Goal: Transaction & Acquisition: Purchase product/service

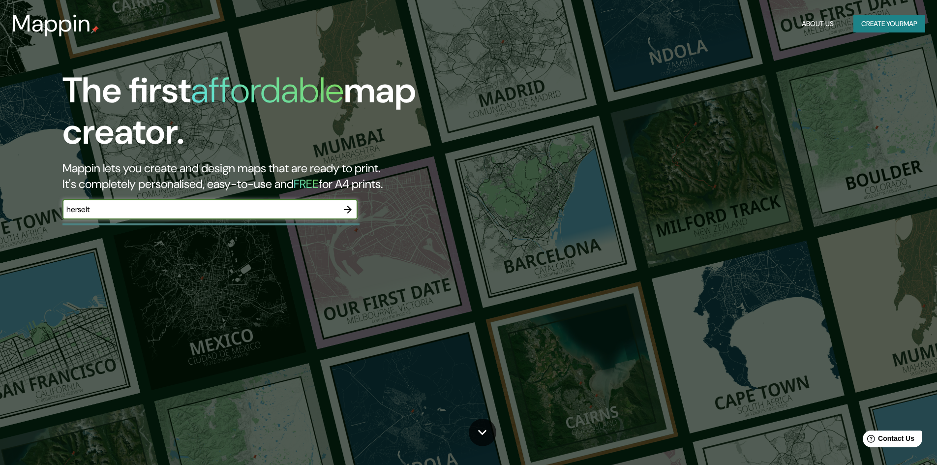
type input "herselt"
click at [345, 211] on icon "button" at bounding box center [348, 210] width 12 height 12
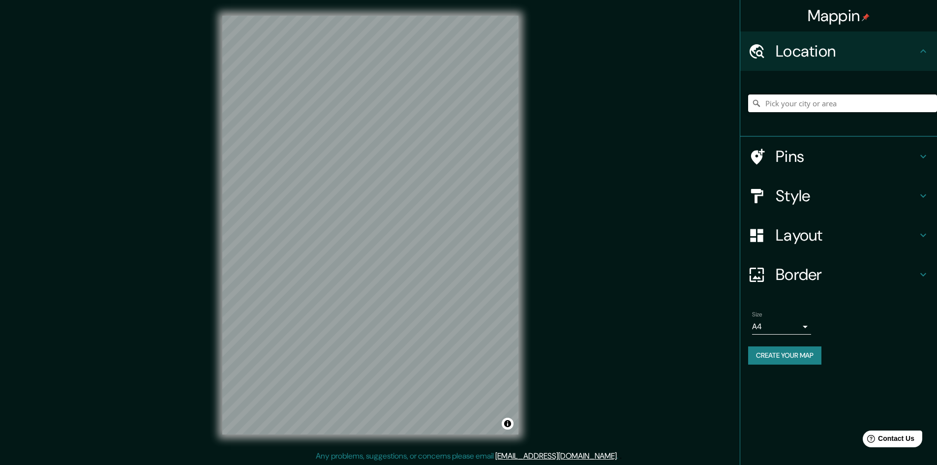
click at [804, 104] on input "Pick your city or area" at bounding box center [842, 103] width 189 height 18
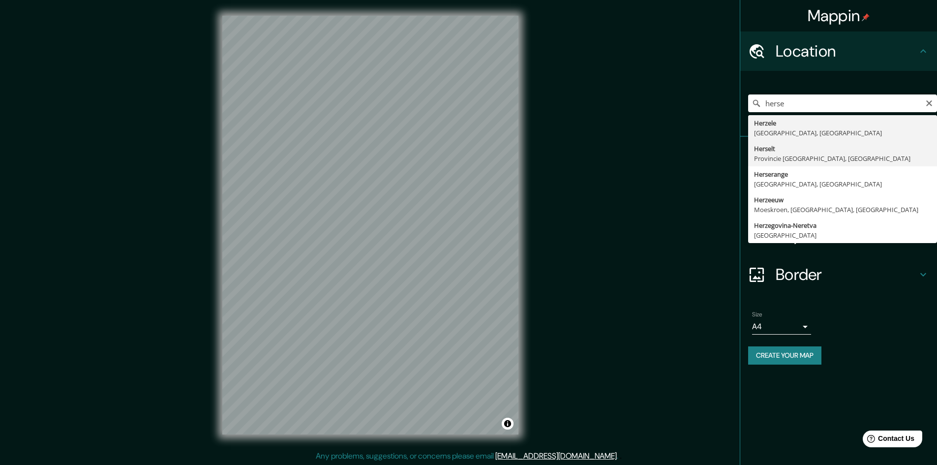
type input "Herselt, Provincie [GEOGRAPHIC_DATA], [GEOGRAPHIC_DATA]"
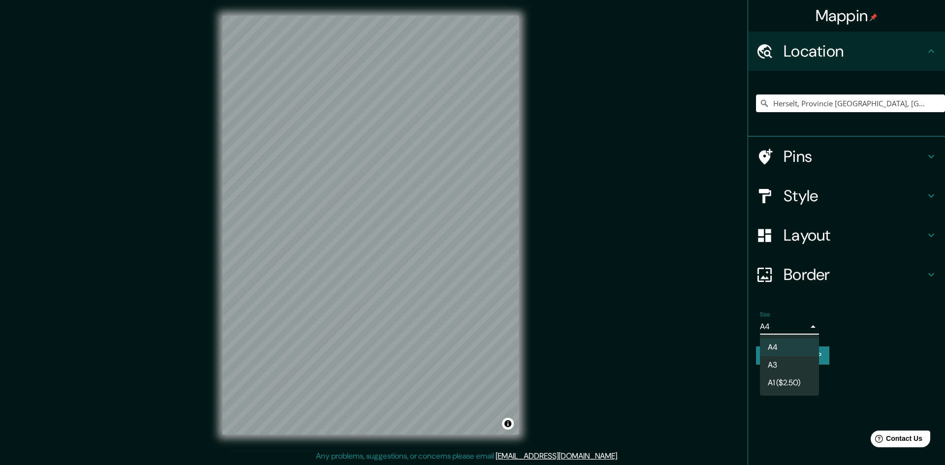
click at [785, 328] on body "Mappin Location [GEOGRAPHIC_DATA], Provincie [GEOGRAPHIC_DATA], [GEOGRAPHIC_DAT…" at bounding box center [472, 232] width 945 height 465
click at [785, 363] on li "A3" at bounding box center [789, 365] width 59 height 18
type input "a4"
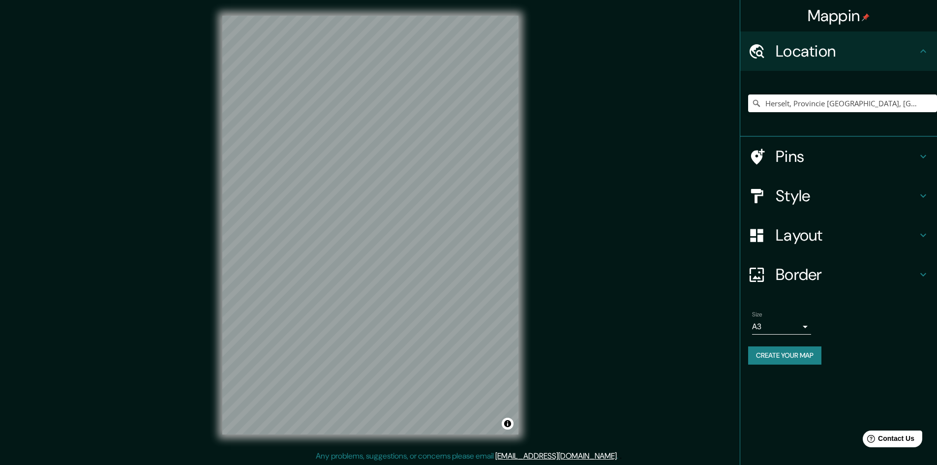
click at [814, 153] on h4 "Pins" at bounding box center [847, 157] width 142 height 20
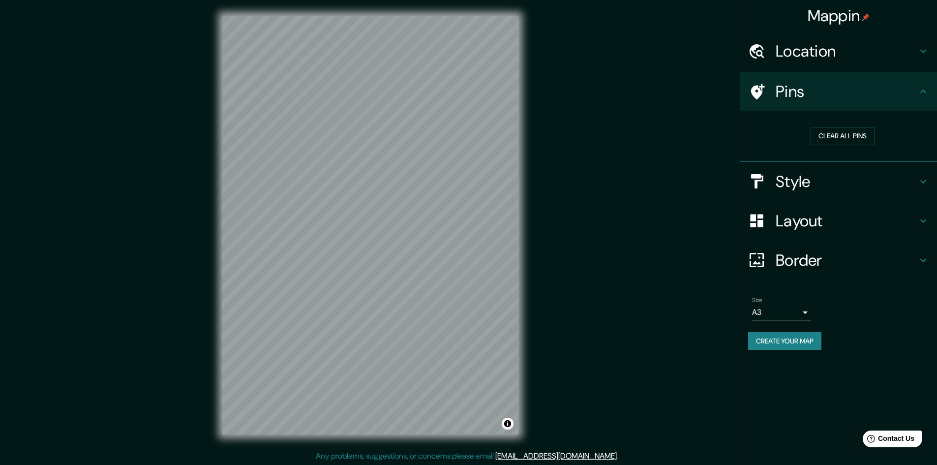
click at [778, 93] on h4 "Pins" at bounding box center [847, 92] width 142 height 20
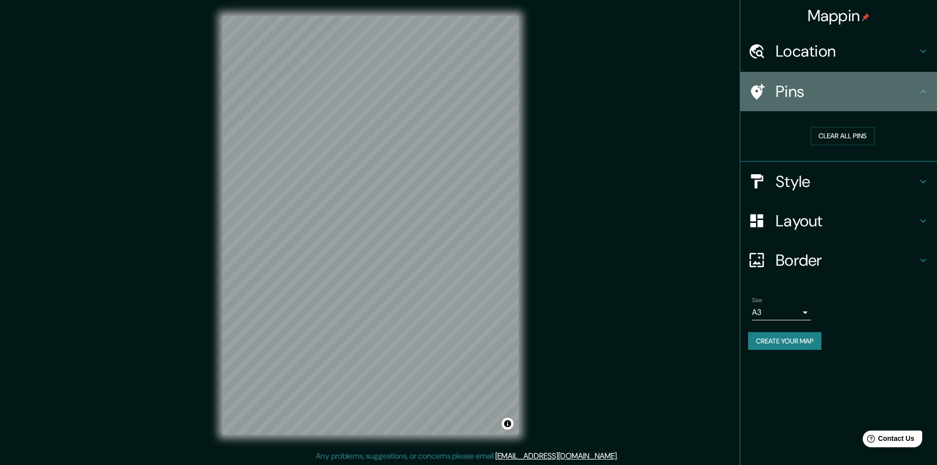
click at [756, 92] on icon at bounding box center [758, 92] width 14 height 16
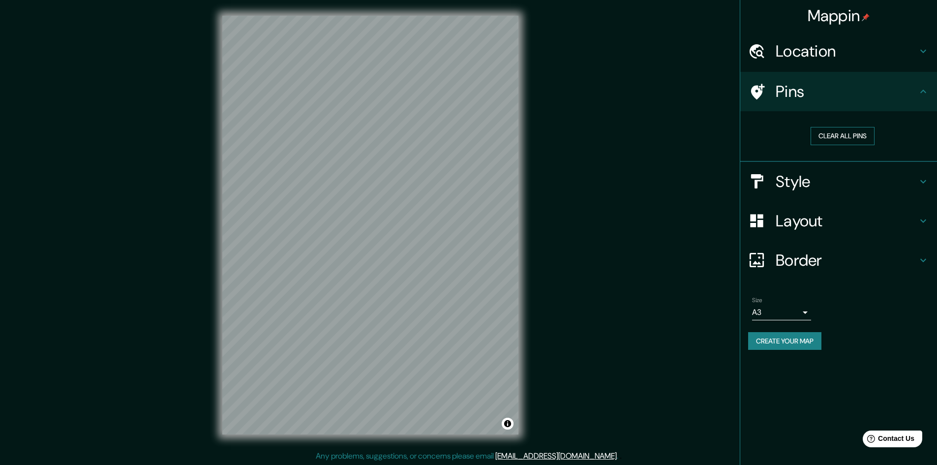
click at [841, 137] on button "Clear all pins" at bounding box center [843, 136] width 64 height 18
click at [923, 88] on icon at bounding box center [924, 92] width 12 height 12
click at [826, 62] on div "Location" at bounding box center [839, 50] width 197 height 39
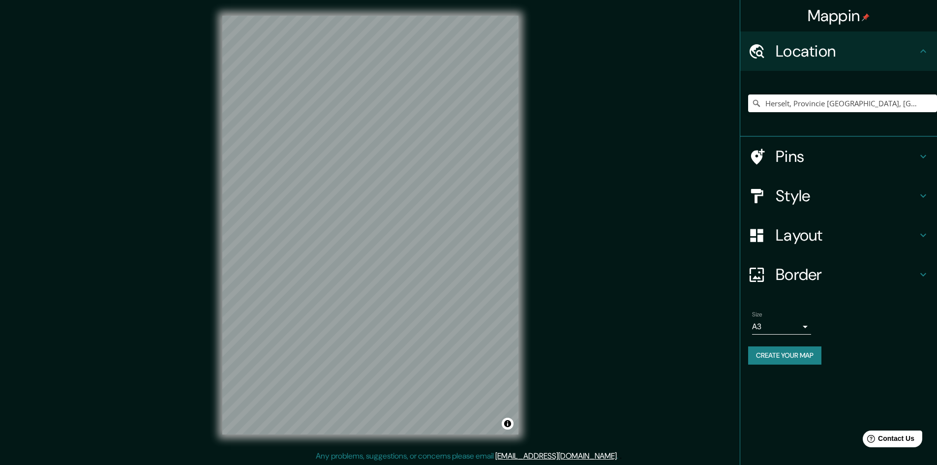
click at [824, 159] on h4 "Pins" at bounding box center [847, 157] width 142 height 20
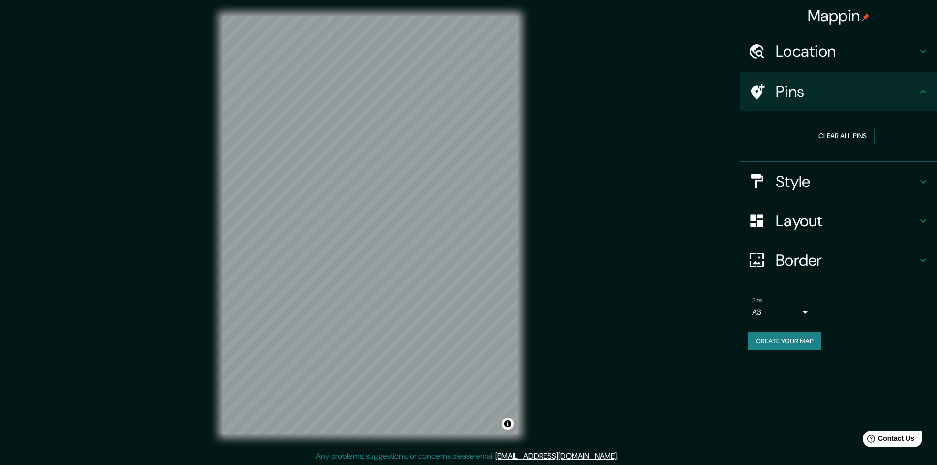
click at [814, 182] on h4 "Style" at bounding box center [847, 182] width 142 height 20
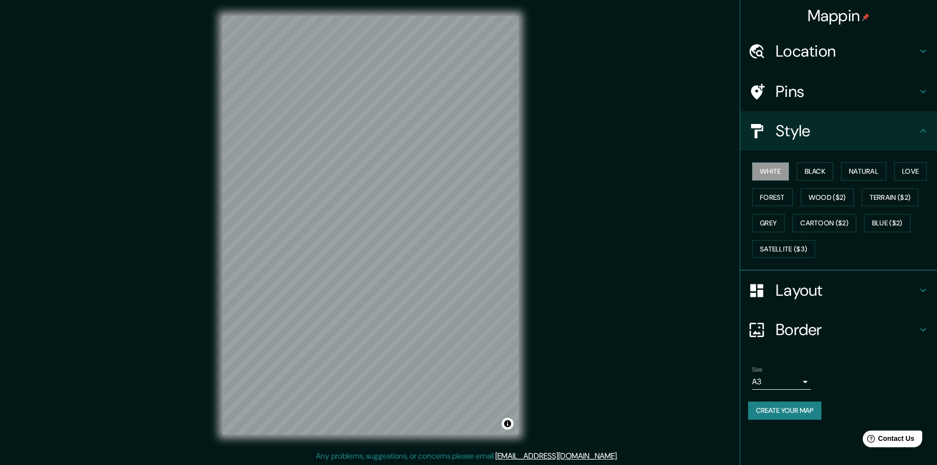
click at [801, 292] on h4 "Layout" at bounding box center [847, 290] width 142 height 20
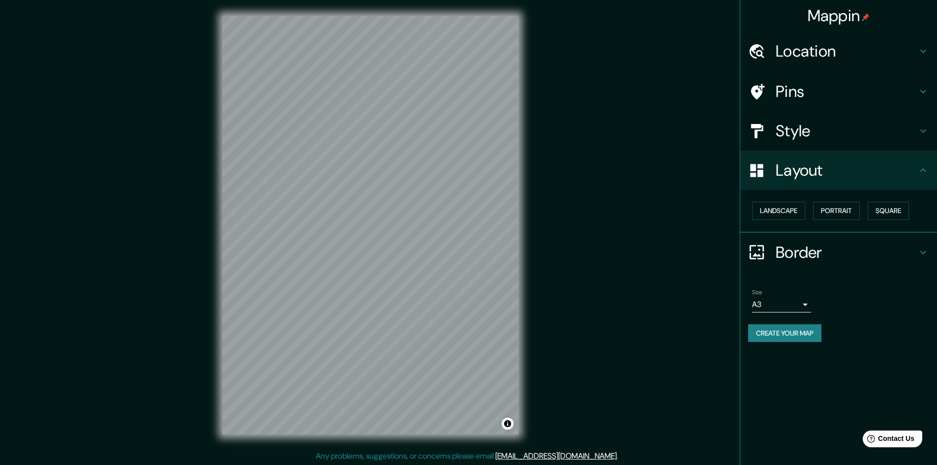
click at [797, 252] on h4 "Border" at bounding box center [847, 253] width 142 height 20
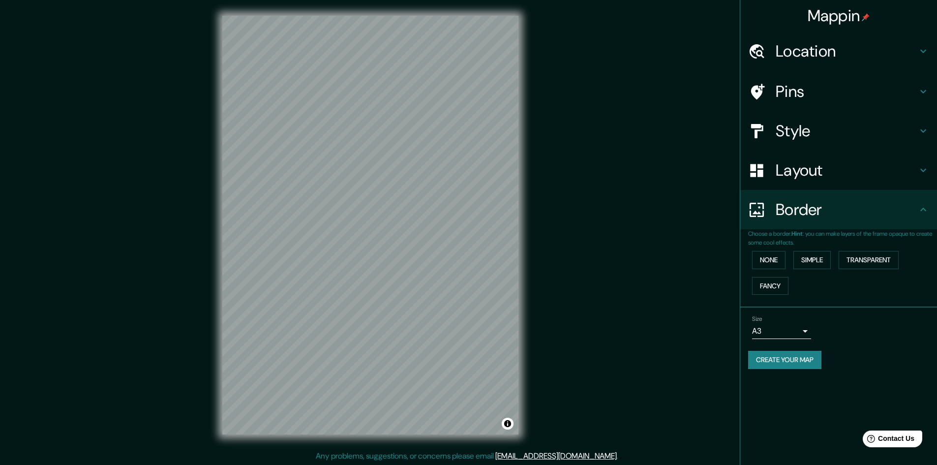
click at [804, 213] on h4 "Border" at bounding box center [847, 210] width 142 height 20
click at [793, 361] on button "Create your map" at bounding box center [784, 360] width 73 height 18
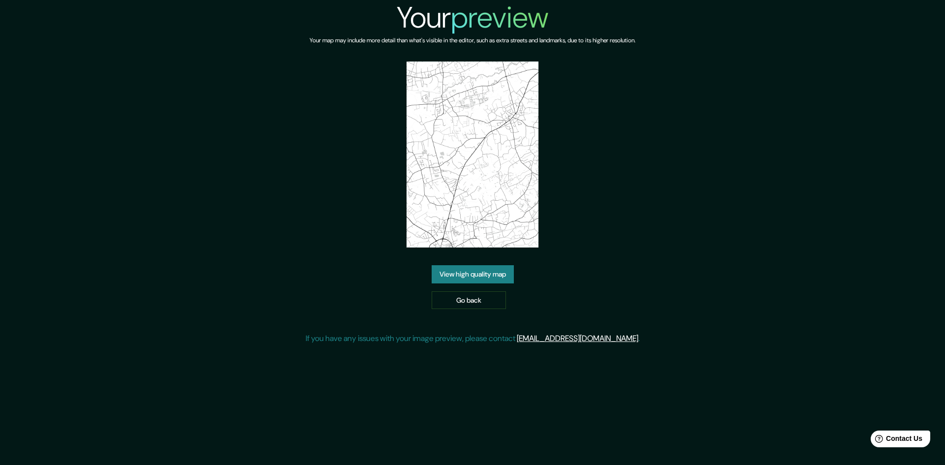
click at [501, 274] on link "View high quality map" at bounding box center [473, 274] width 82 height 18
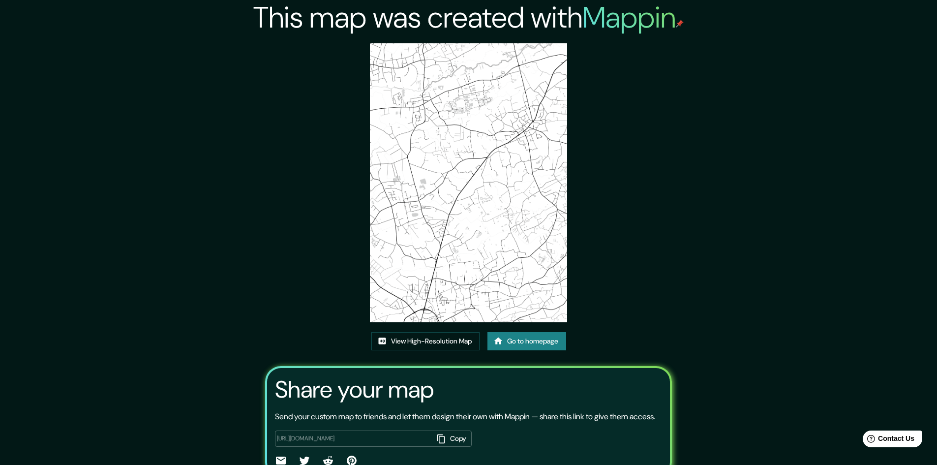
click at [476, 191] on img at bounding box center [468, 182] width 197 height 279
click at [449, 338] on link "View High-Resolution Map" at bounding box center [426, 341] width 108 height 18
